Goal: Task Accomplishment & Management: Manage account settings

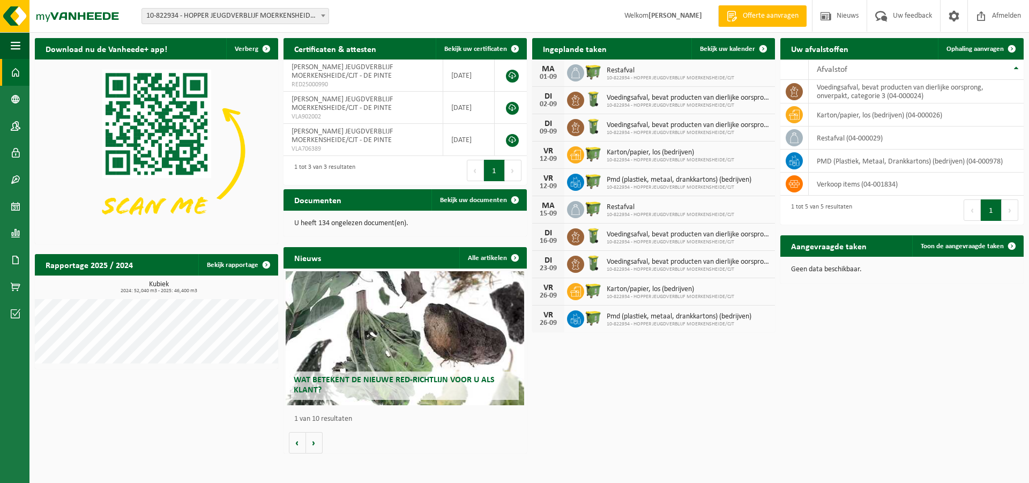
click at [574, 101] on icon at bounding box center [575, 100] width 11 height 11
click at [576, 100] on icon at bounding box center [575, 100] width 11 height 11
click at [578, 130] on icon at bounding box center [575, 127] width 11 height 11
click at [595, 128] on img at bounding box center [593, 126] width 18 height 18
click at [664, 131] on span "10-822934 - HOPPER JEUGDVERBLIJF MOERKENSHEIDE/CJT" at bounding box center [688, 133] width 163 height 6
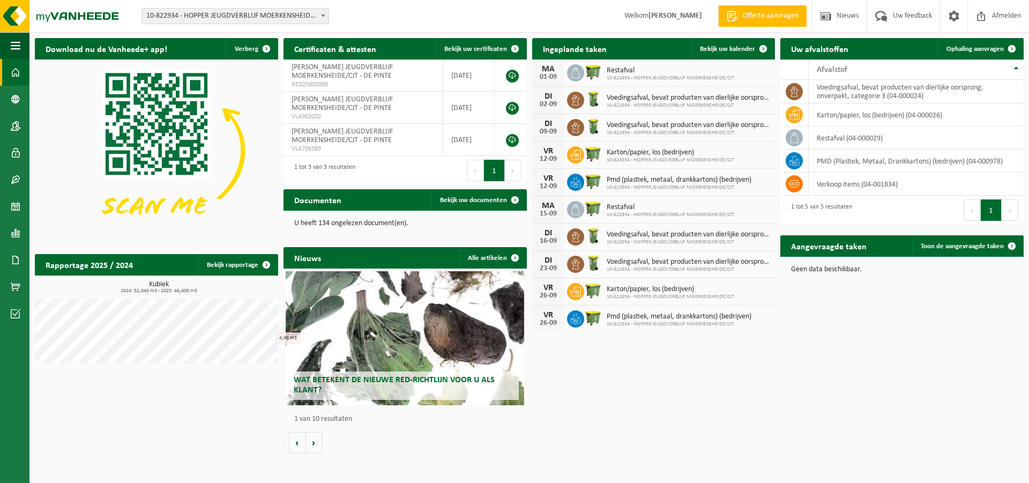
click at [550, 126] on div "DI" at bounding box center [547, 123] width 21 height 9
click at [745, 51] on span "Bekijk uw kalender" at bounding box center [727, 49] width 55 height 7
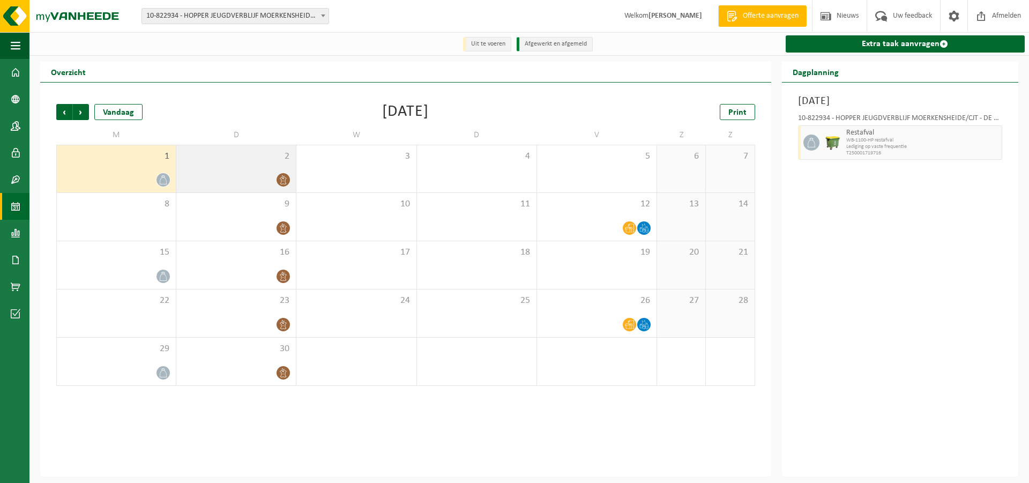
click at [282, 181] on icon at bounding box center [283, 179] width 6 height 9
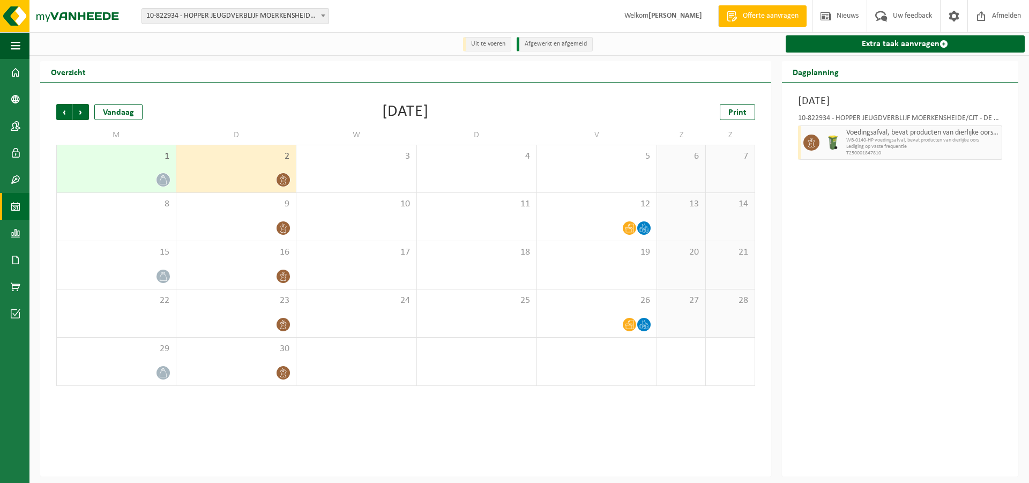
click at [909, 146] on span "Lediging op vaste frequentie" at bounding box center [922, 147] width 153 height 6
click at [281, 234] on span at bounding box center [282, 227] width 13 height 13
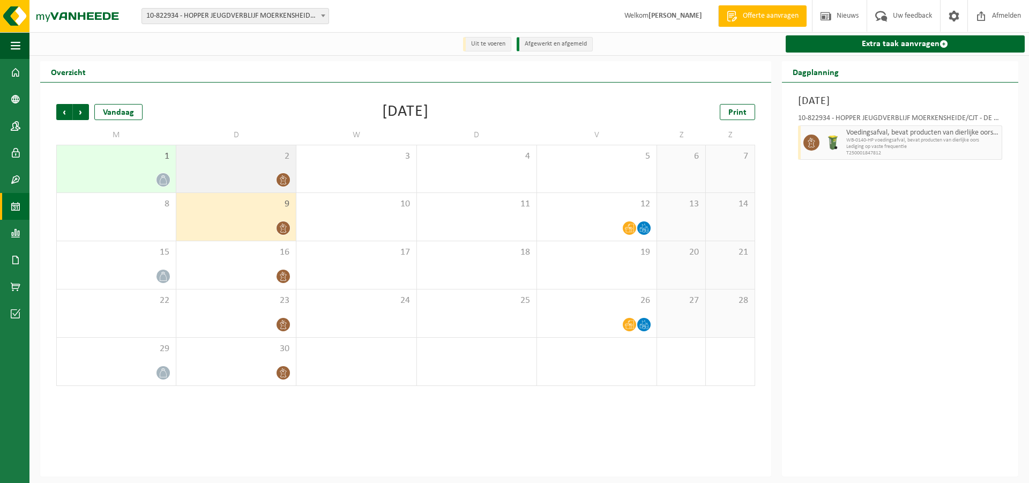
click at [207, 172] on div "2" at bounding box center [235, 168] width 119 height 47
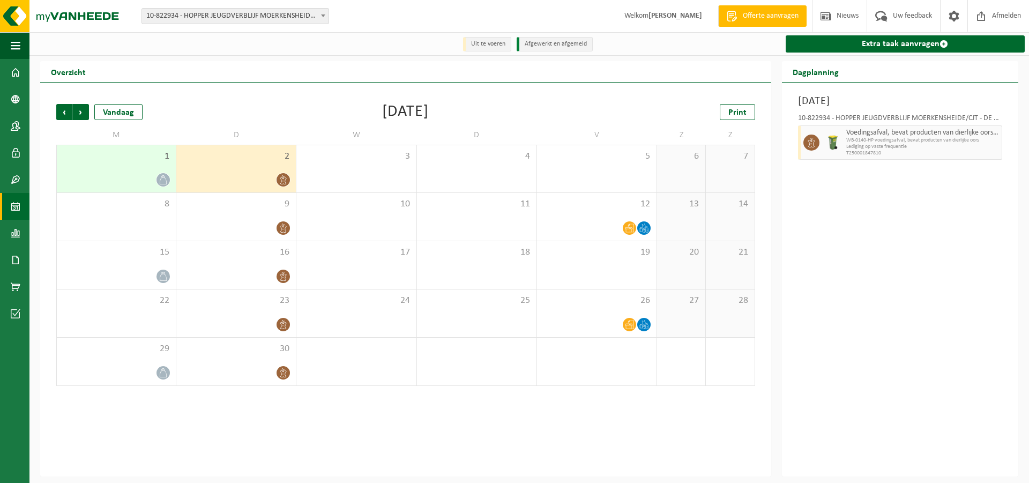
click at [290, 16] on span "10-822934 - HOPPER JEUGDVERBLIJF MOERKENSHEIDE/CJT - DE PINTE" at bounding box center [235, 16] width 186 height 15
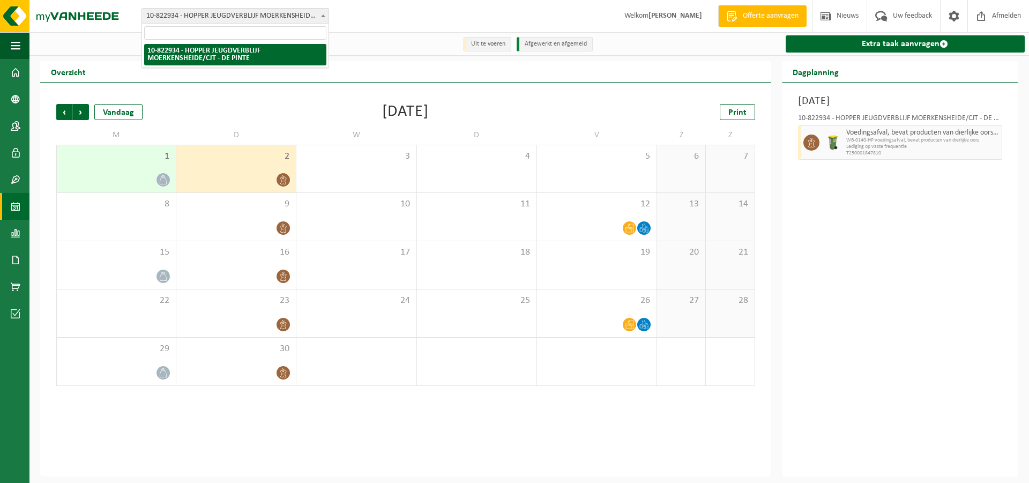
click at [290, 16] on span "10-822934 - HOPPER JEUGDVERBLIJF MOERKENSHEIDE/CJT - DE PINTE" at bounding box center [235, 16] width 186 height 15
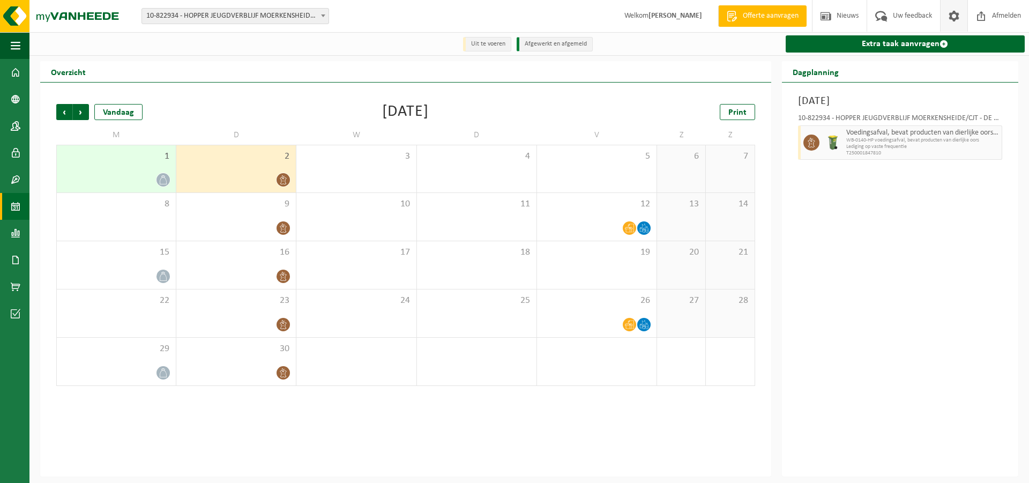
click at [952, 15] on span at bounding box center [954, 16] width 16 height 32
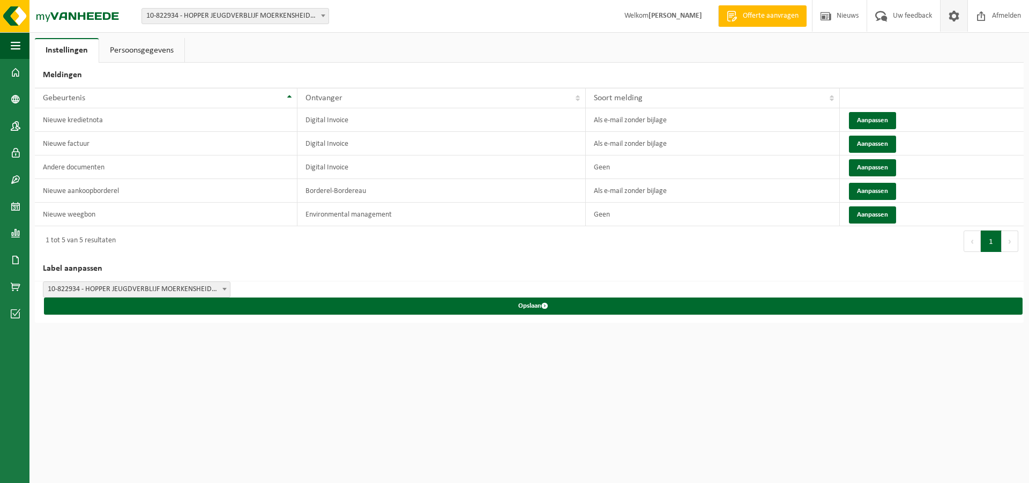
click at [760, 400] on html "Vestiging: 10-822934 - HOPPER JEUGDVERBLIJF MOERKENSHEIDE/CJT - DE PINTE 10-822…" at bounding box center [514, 241] width 1029 height 483
click at [136, 55] on link "Persoonsgegevens" at bounding box center [141, 50] width 85 height 25
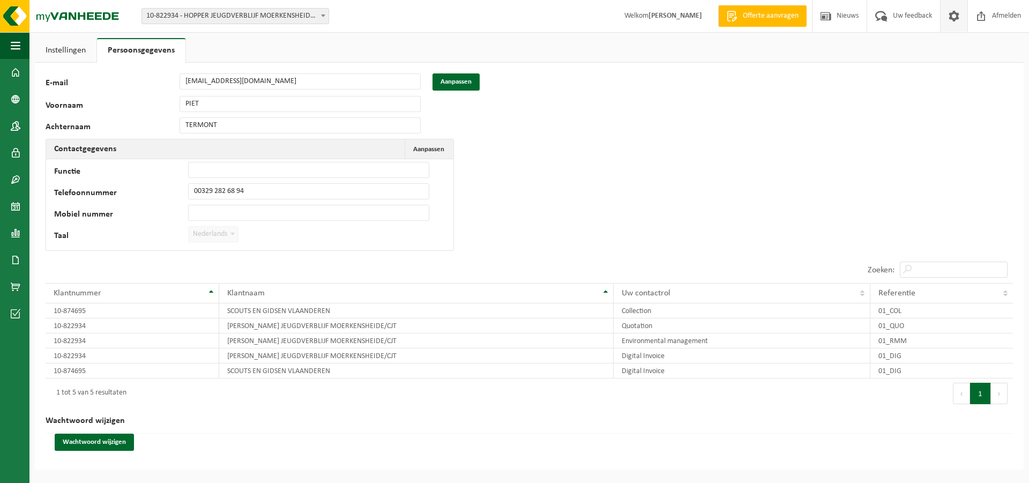
click at [252, 23] on span "10-822934 - HOPPER JEUGDVERBLIJF MOERKENSHEIDE/CJT - DE PINTE" at bounding box center [235, 16] width 186 height 15
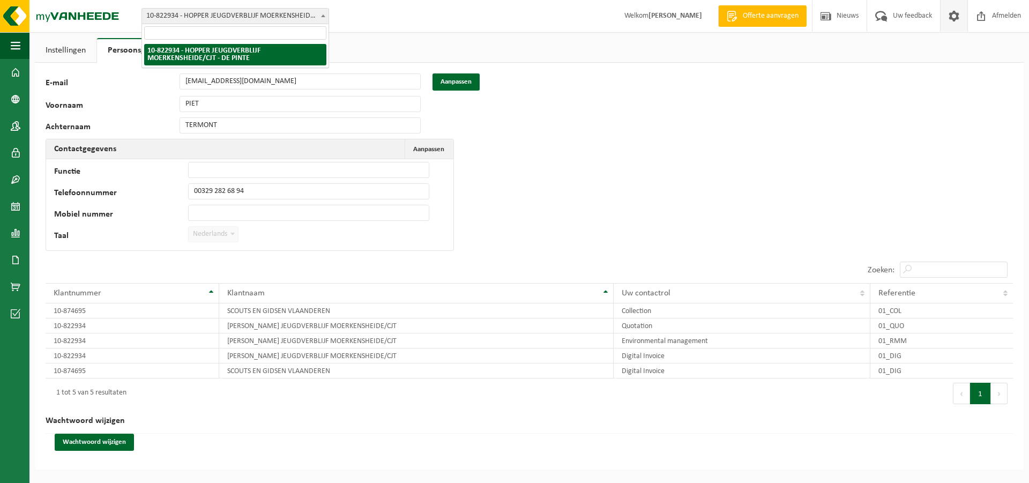
click at [255, 22] on span "10-822934 - HOPPER JEUGDVERBLIJF MOERKENSHEIDE/CJT - DE PINTE" at bounding box center [235, 16] width 186 height 15
